Goal: Task Accomplishment & Management: Manage account settings

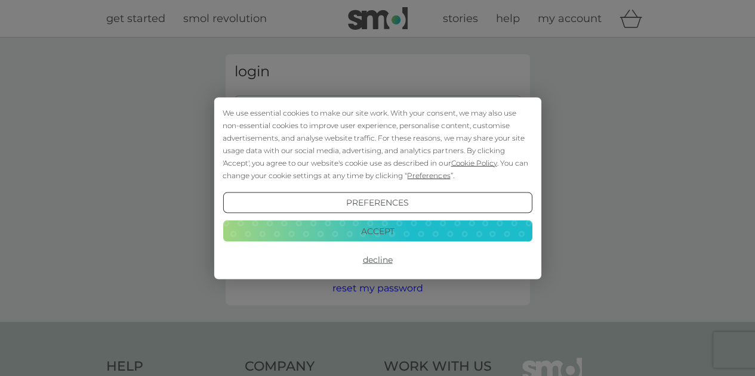
click at [385, 227] on button "Accept" at bounding box center [377, 231] width 309 height 21
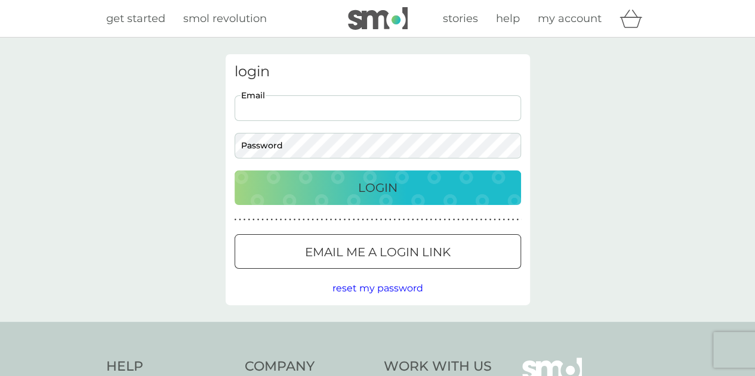
click at [354, 107] on input "Email" at bounding box center [377, 108] width 286 height 26
type input "julie_a_johnson@talk21.com"
click at [360, 183] on p "Login" at bounding box center [377, 187] width 39 height 19
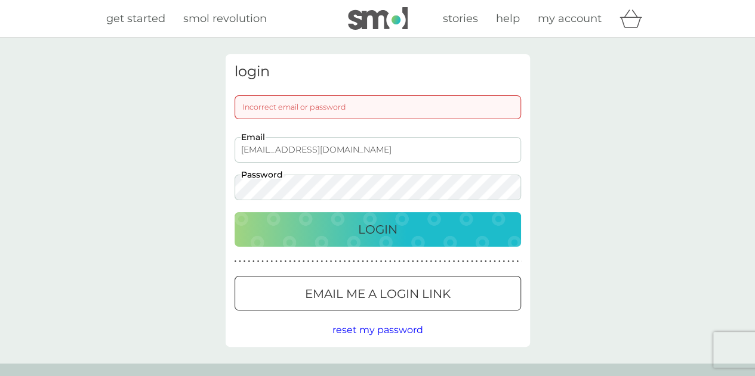
click at [339, 110] on div "Incorrect email or password" at bounding box center [377, 107] width 286 height 24
click at [364, 231] on p "Login" at bounding box center [377, 229] width 39 height 19
click at [214, 187] on div "login Incorrect email or password julie_a_johnson@talk21.com Email Password Log…" at bounding box center [377, 201] width 755 height 326
click at [356, 231] on div "Login" at bounding box center [377, 229] width 262 height 19
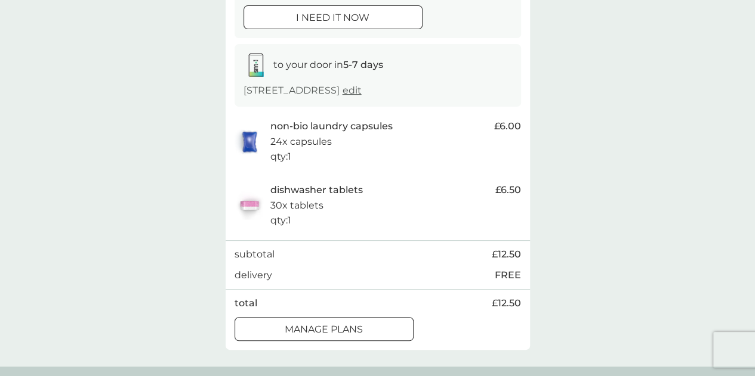
scroll to position [179, 0]
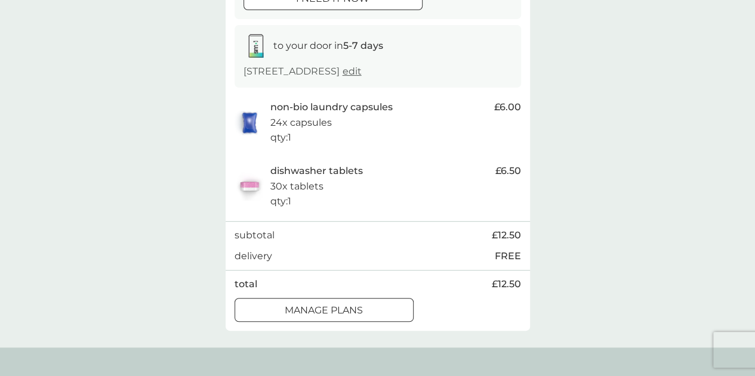
click at [354, 308] on p "manage plans" at bounding box center [324, 311] width 78 height 16
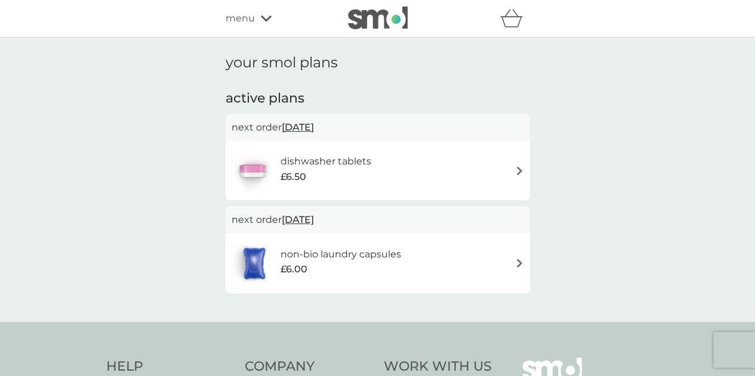
click at [520, 166] on img at bounding box center [519, 170] width 9 height 9
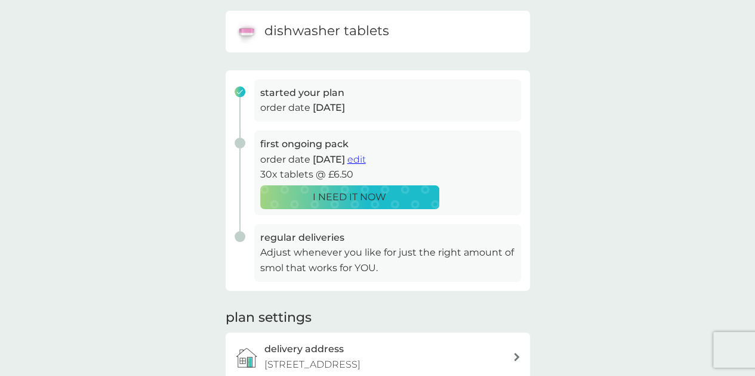
scroll to position [239, 0]
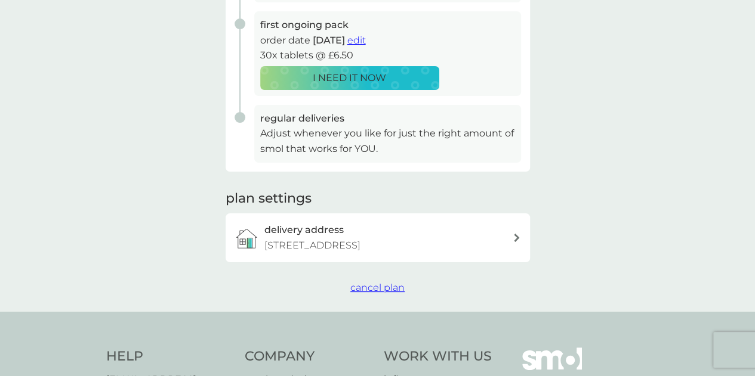
click at [368, 285] on span "cancel plan" at bounding box center [377, 287] width 54 height 11
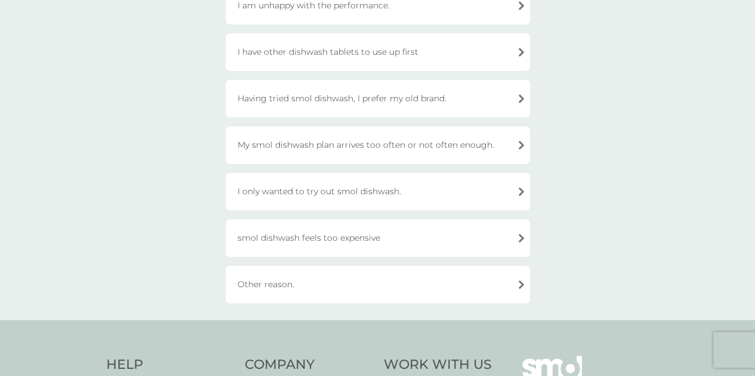
scroll to position [179, 0]
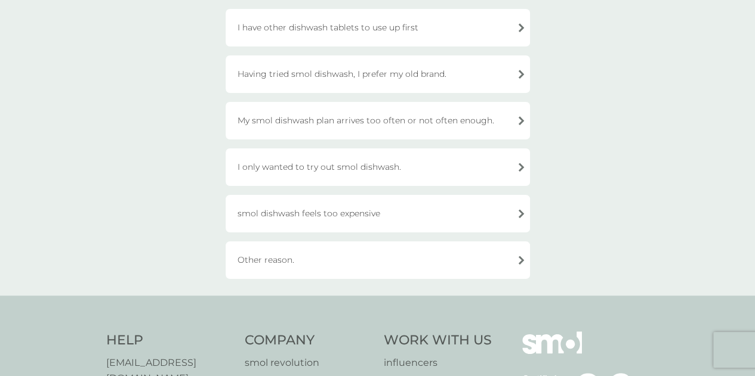
click at [522, 214] on div "smol dishwash feels too expensive" at bounding box center [377, 214] width 304 height 38
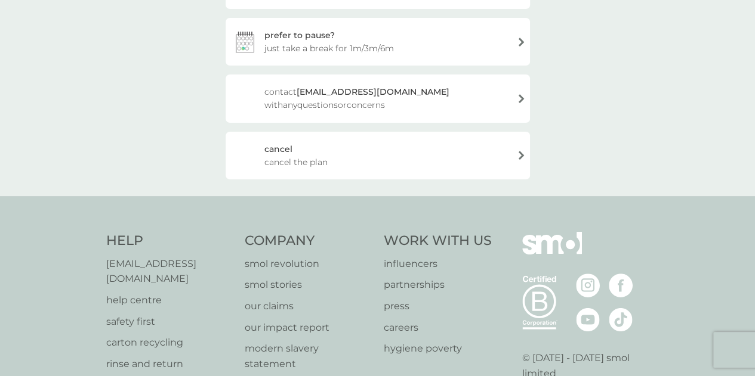
scroll to position [119, 0]
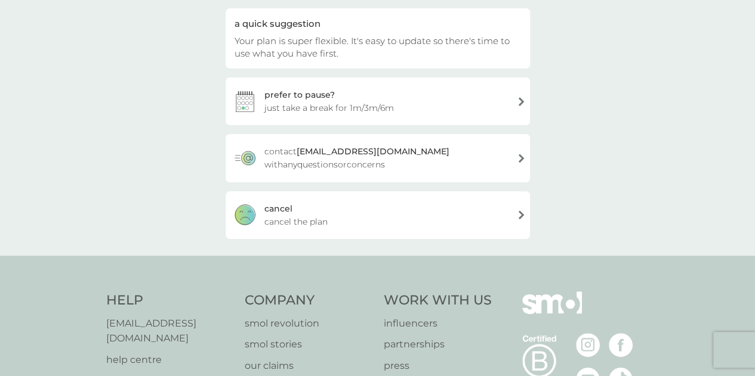
click at [309, 218] on span "cancel the plan" at bounding box center [295, 221] width 63 height 13
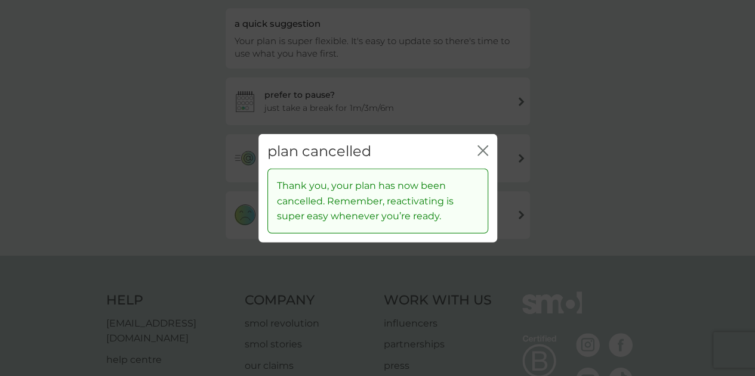
click at [487, 149] on icon "close" at bounding box center [482, 150] width 11 height 11
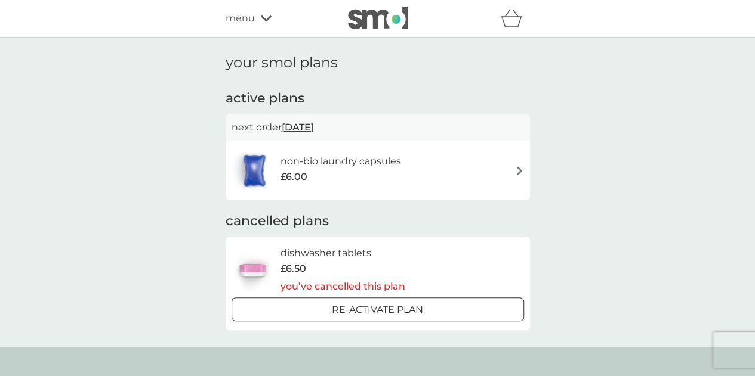
click at [517, 169] on img at bounding box center [519, 170] width 9 height 9
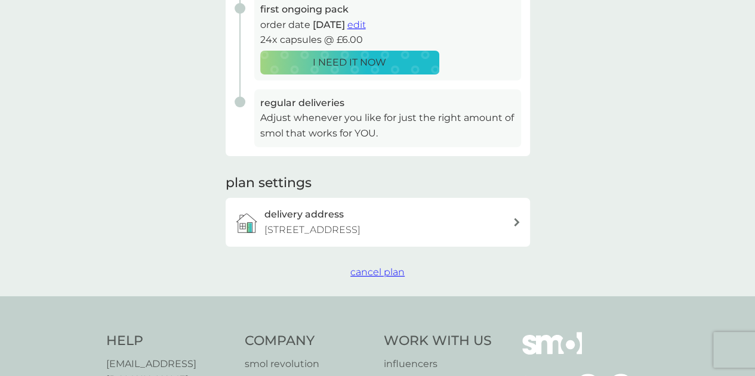
scroll to position [298, 0]
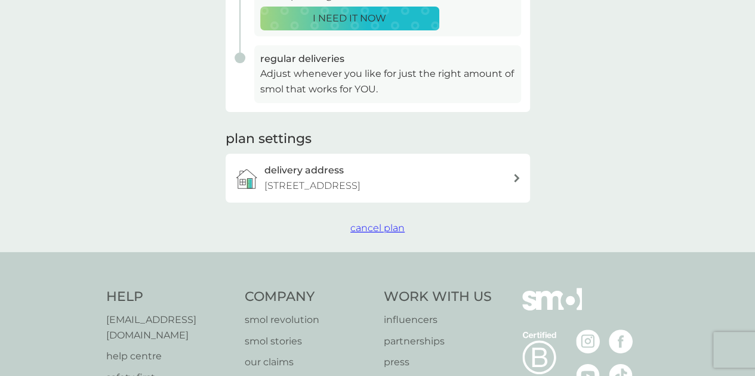
click at [372, 223] on span "cancel plan" at bounding box center [377, 228] width 54 height 11
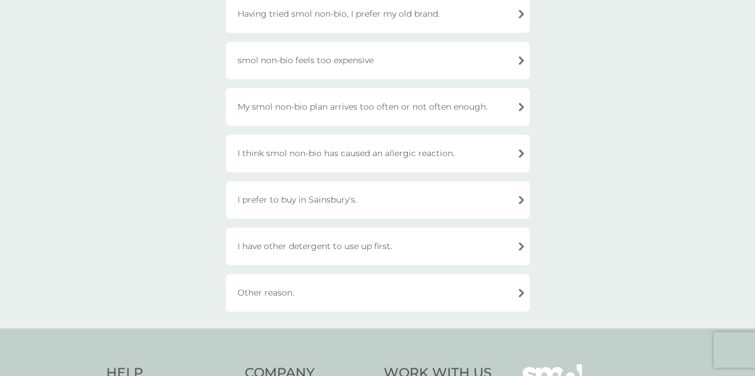
scroll to position [358, 0]
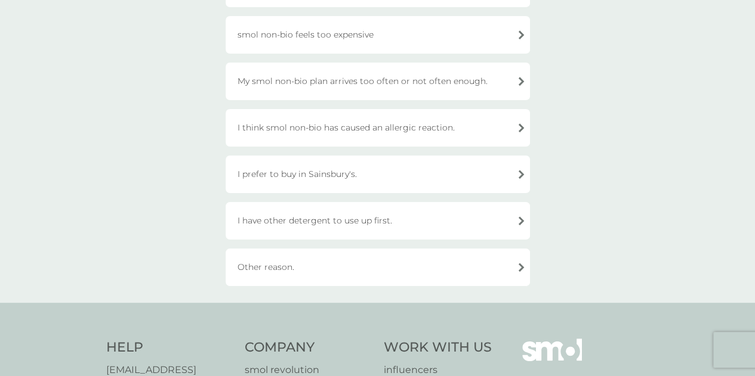
click at [520, 271] on div "Other reason." at bounding box center [377, 268] width 304 height 38
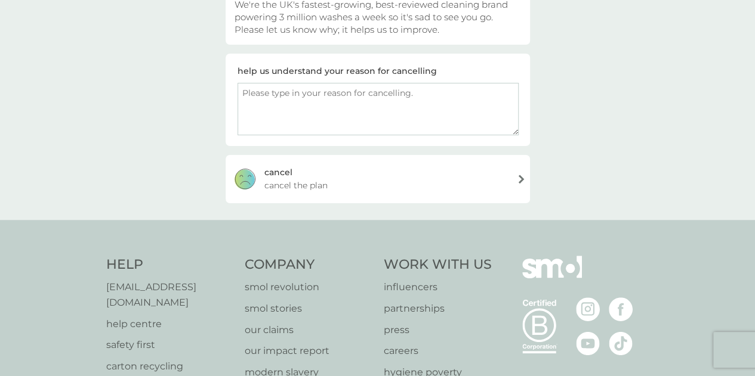
scroll to position [85, 0]
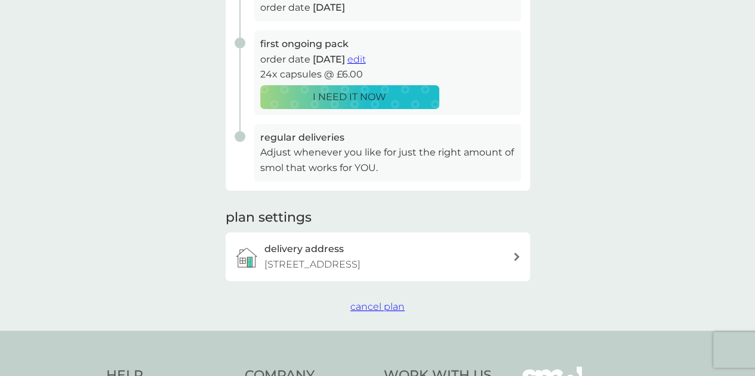
scroll to position [239, 0]
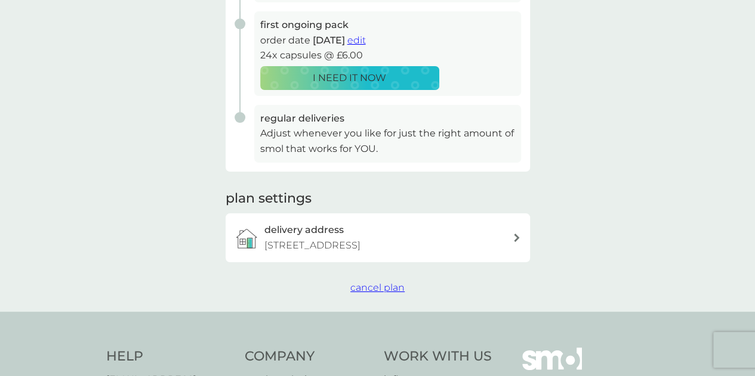
click at [398, 289] on span "cancel plan" at bounding box center [377, 287] width 54 height 11
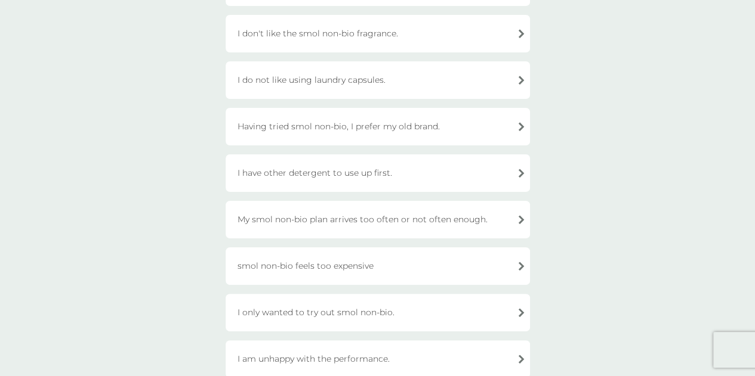
scroll to position [239, 0]
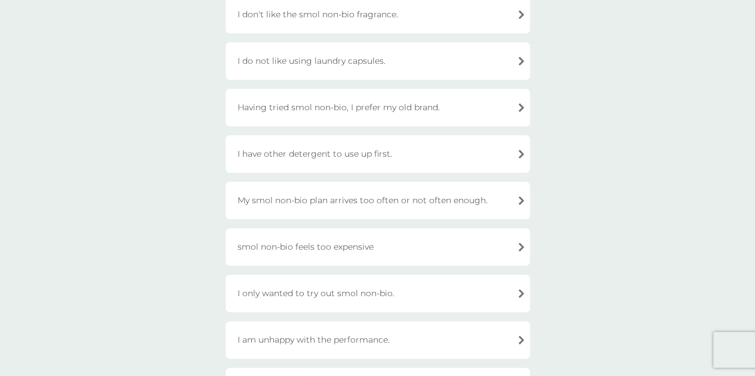
click at [519, 246] on div "smol non-bio feels too expensive" at bounding box center [377, 247] width 304 height 38
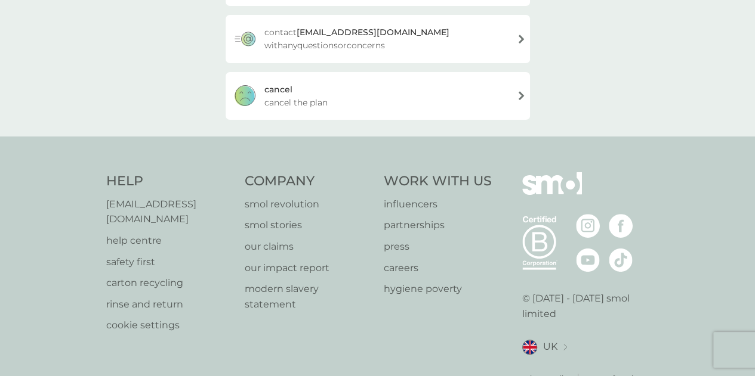
click at [301, 98] on span "cancel the plan" at bounding box center [295, 102] width 63 height 13
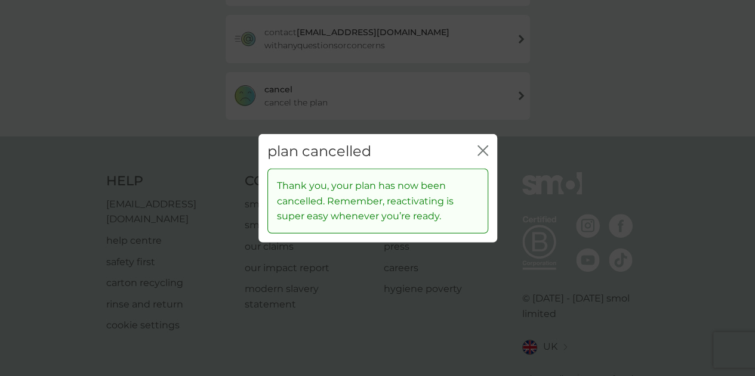
click at [483, 149] on icon "close" at bounding box center [485, 151] width 5 height 10
